Goal: Navigation & Orientation: Find specific page/section

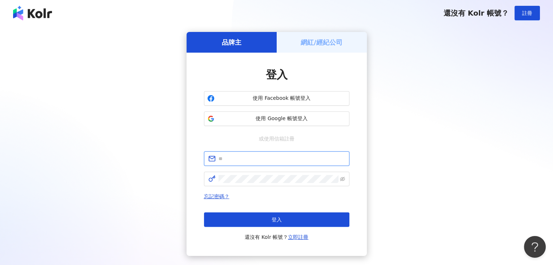
click at [257, 160] on input "text" at bounding box center [281, 159] width 126 height 8
type input "**********"
click button "登入" at bounding box center [276, 220] width 145 height 15
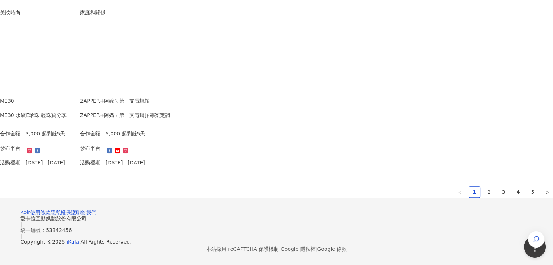
scroll to position [509, 0]
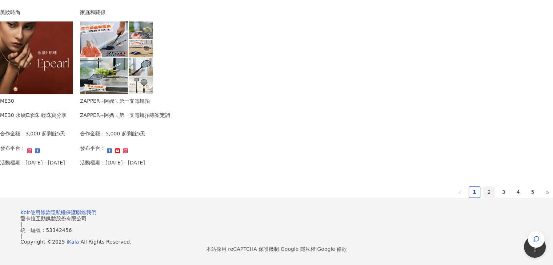
click at [483, 187] on link "2" at bounding box center [488, 192] width 11 height 11
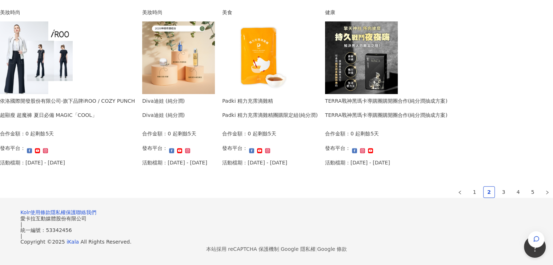
scroll to position [513, 0]
click at [498, 187] on link "3" at bounding box center [503, 192] width 11 height 11
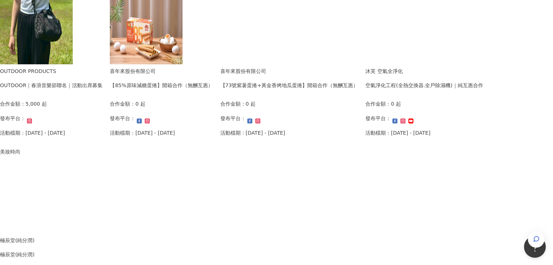
scroll to position [515, 0]
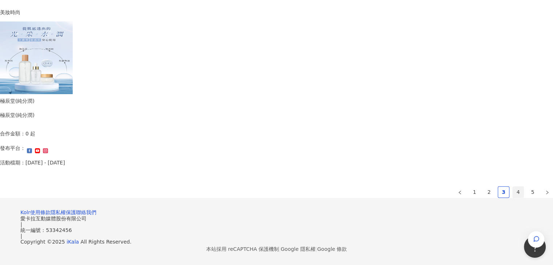
click at [512, 187] on link "4" at bounding box center [517, 192] width 11 height 11
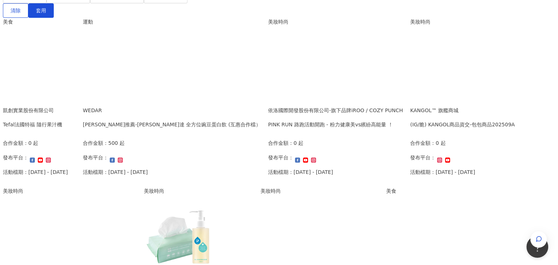
scroll to position [116, 0]
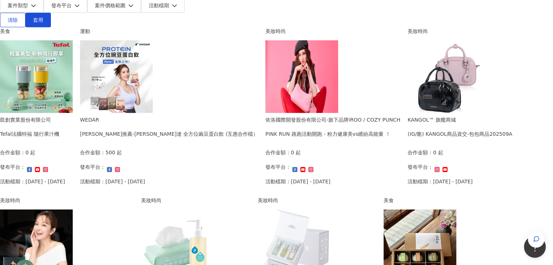
click at [400, 130] on div "PINK RUN 路跑活動開跑 - 粉力健康美vs繽紛高能量 ！" at bounding box center [332, 134] width 135 height 8
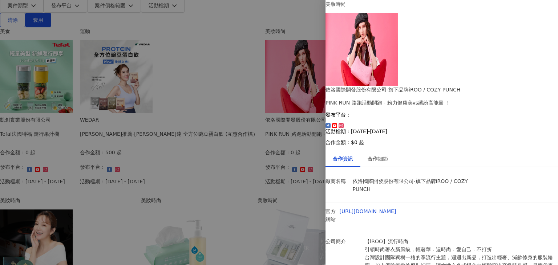
scroll to position [55, 0]
click at [308, 164] on div at bounding box center [279, 132] width 558 height 265
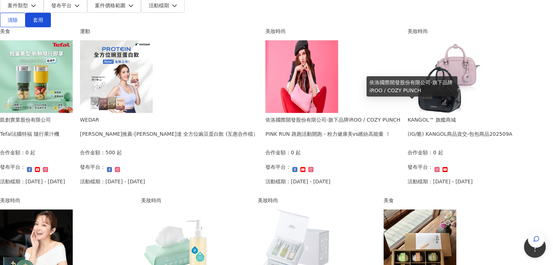
scroll to position [43, 0]
